Goal: Check status: Check status

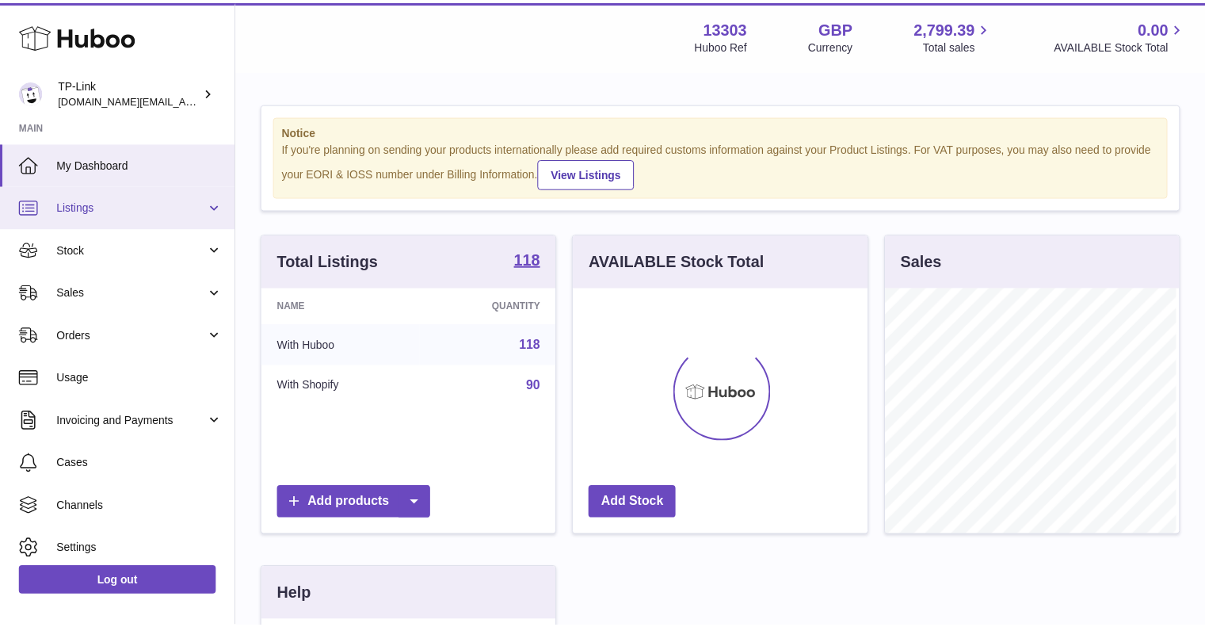
scroll to position [247, 297]
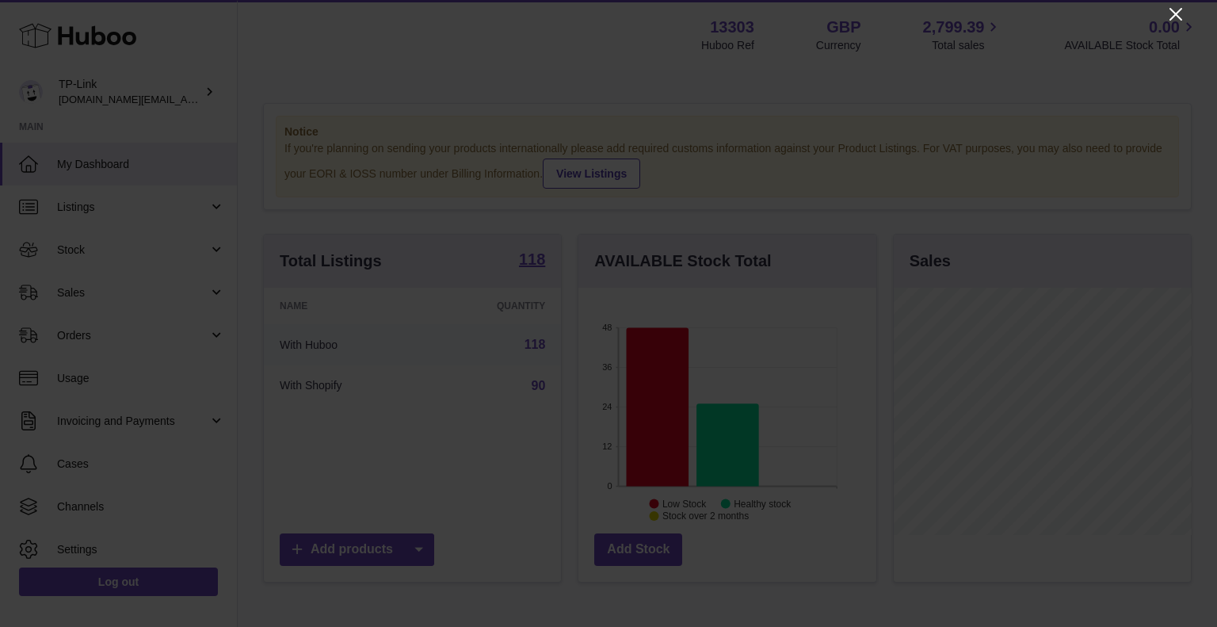
click at [1176, 23] on icon "Close" at bounding box center [1175, 14] width 19 height 19
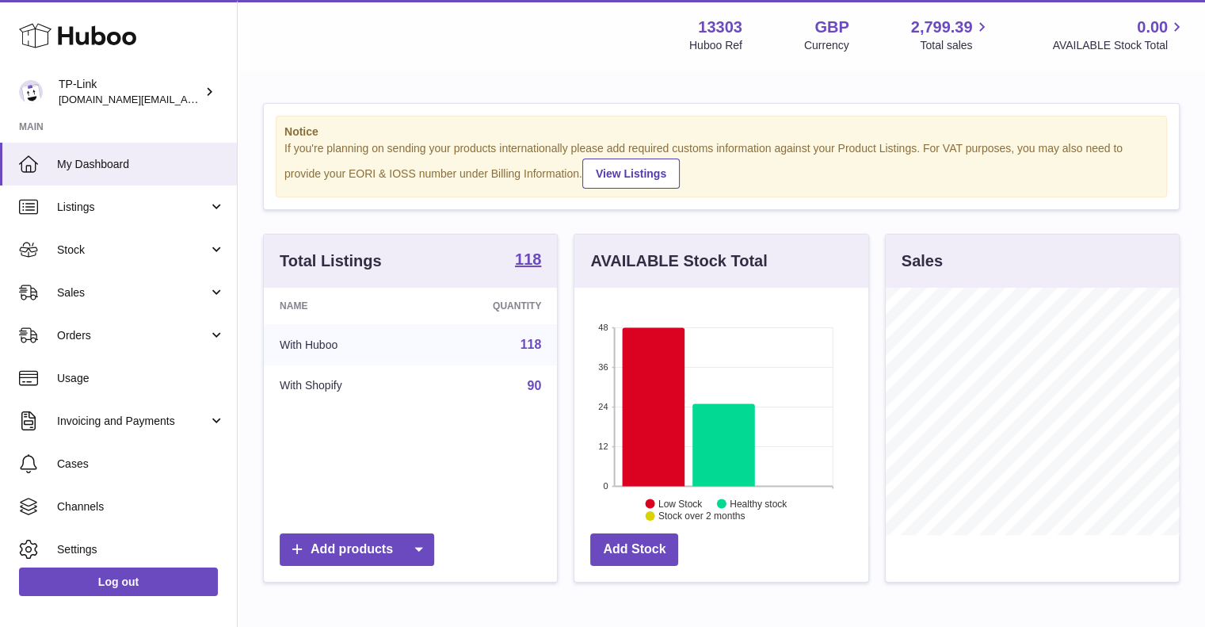
scroll to position [791921, 791874]
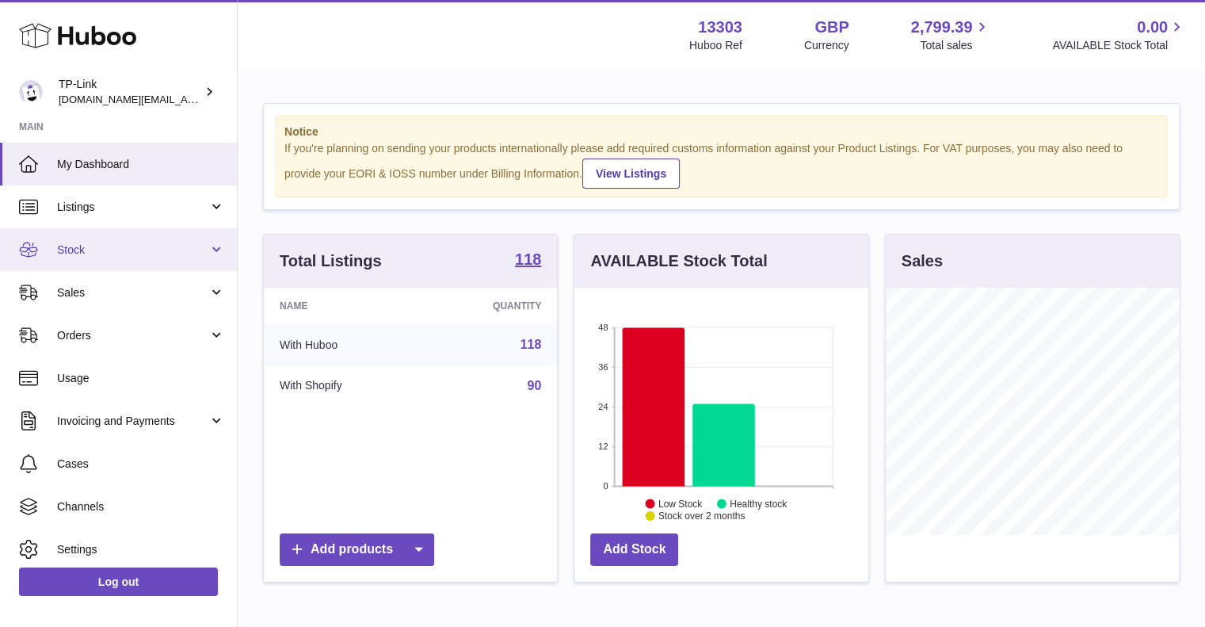
click at [143, 243] on span "Stock" at bounding box center [132, 249] width 151 height 15
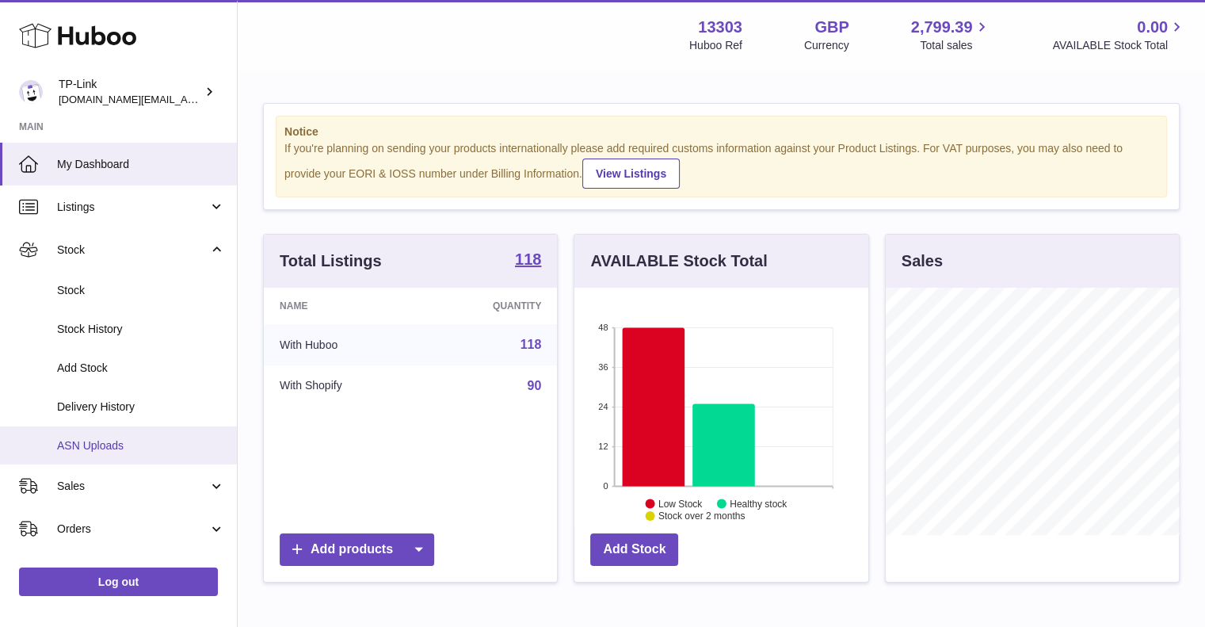
click at [122, 461] on link "ASN Uploads" at bounding box center [118, 445] width 237 height 39
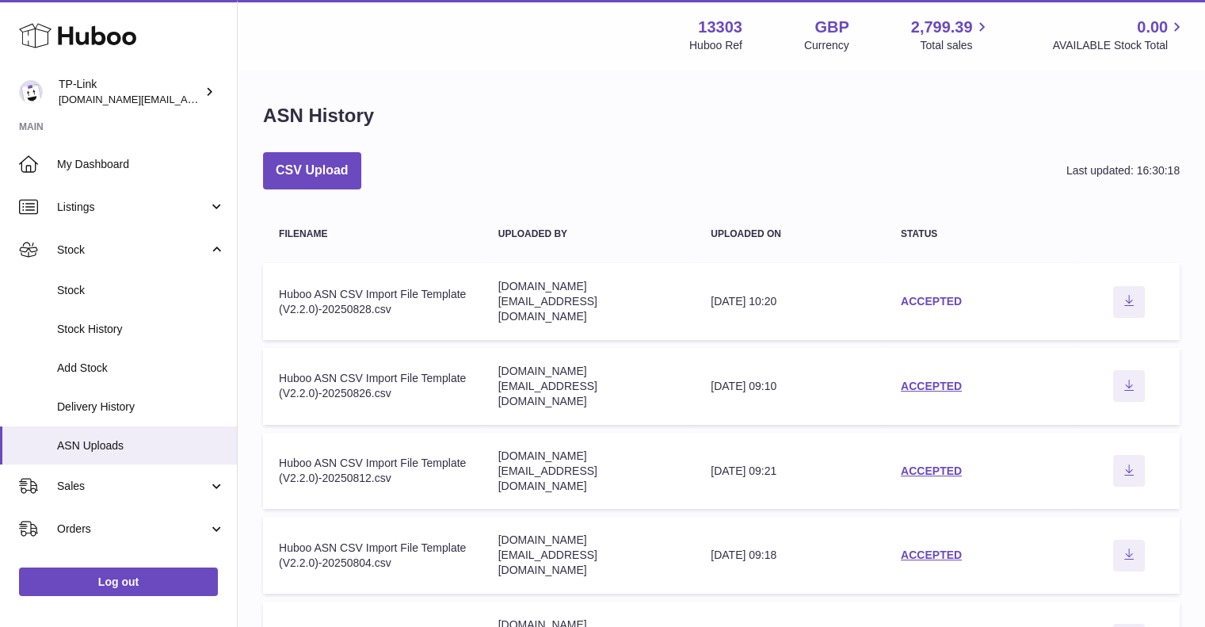
click at [914, 296] on link "ACCEPTED" at bounding box center [931, 301] width 61 height 13
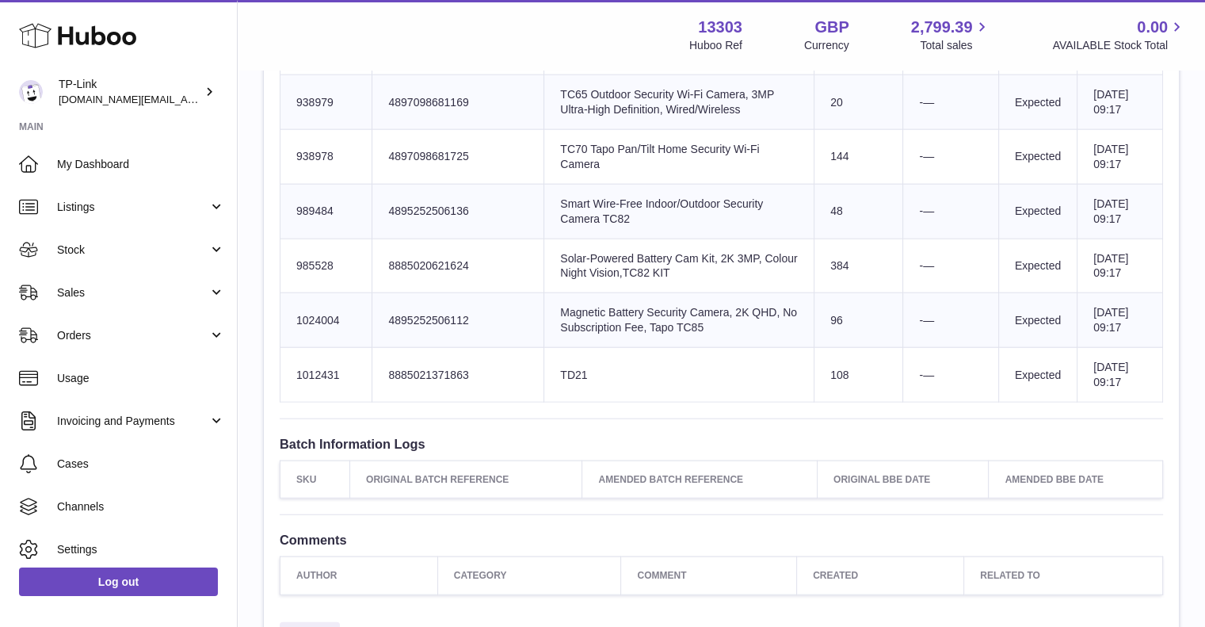
scroll to position [3894, 0]
